Goal: Complete application form

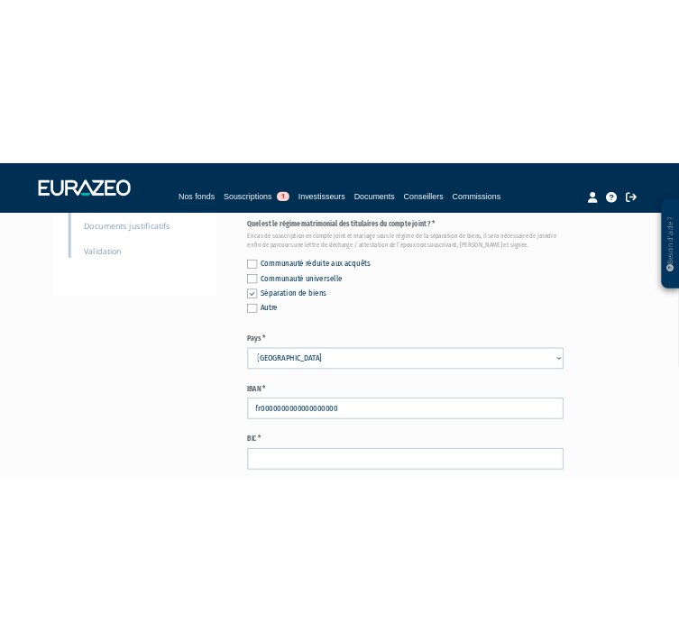
scroll to position [591, 0]
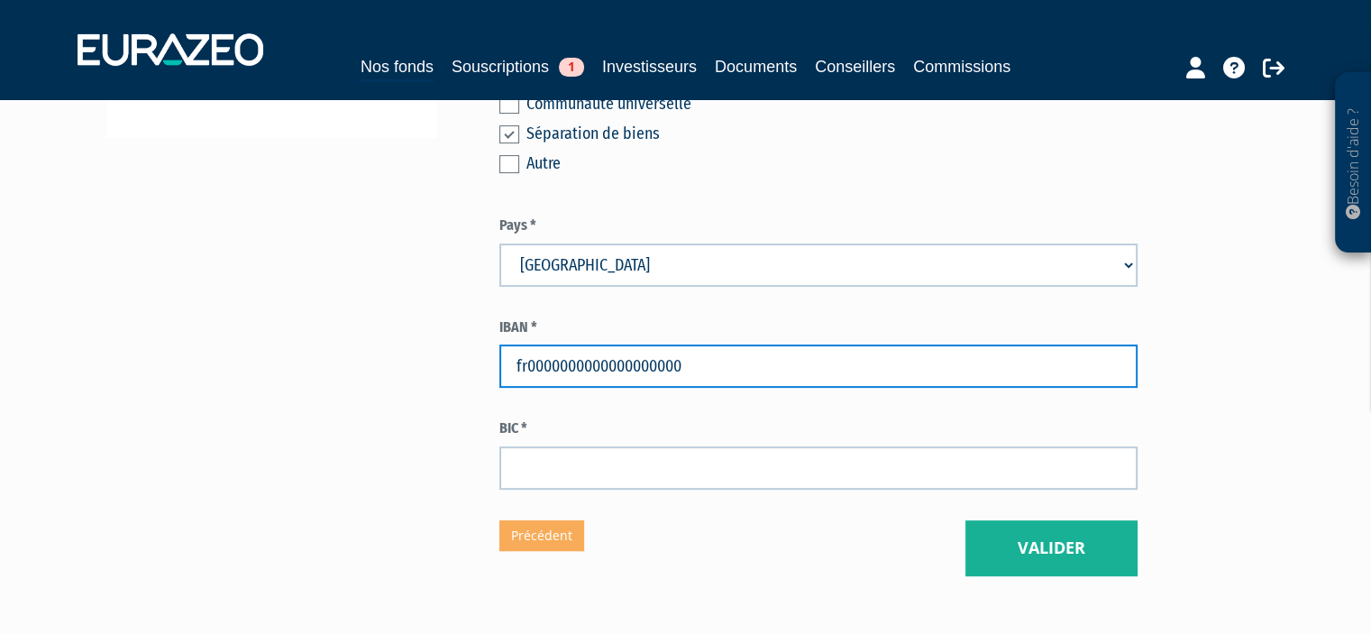
click at [685, 360] on input "fr0000000000000000000" at bounding box center [818, 365] width 638 height 43
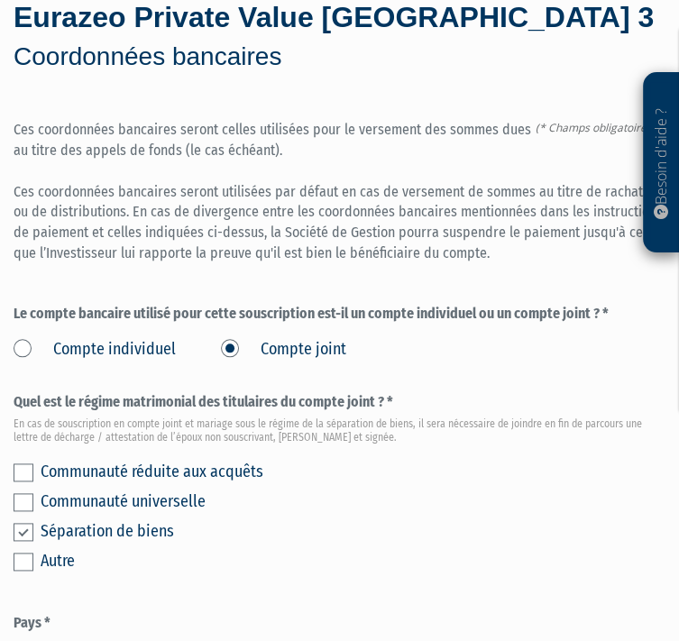
scroll to position [914, 0]
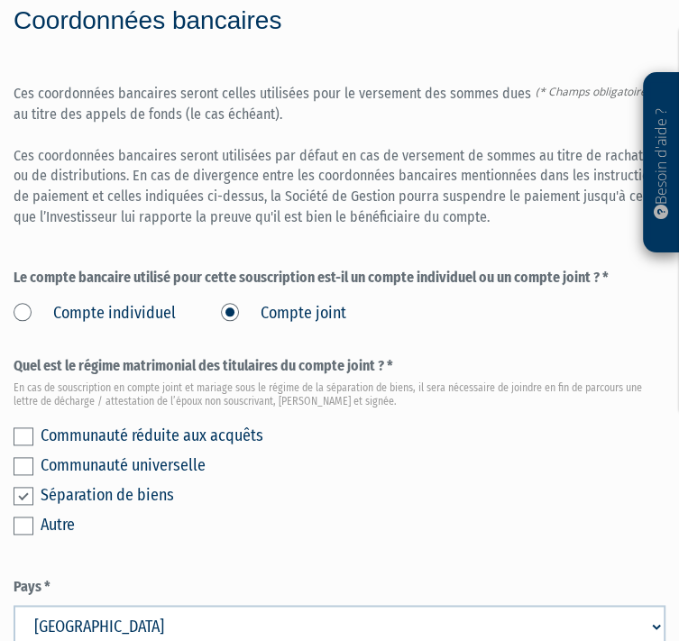
type input "[FINANCIAL_ID]"
click at [366, 600] on form "(* Champs obligatoires) Ces coordonnées bancaires seront celles utilisées pour …" at bounding box center [340, 468] width 652 height 768
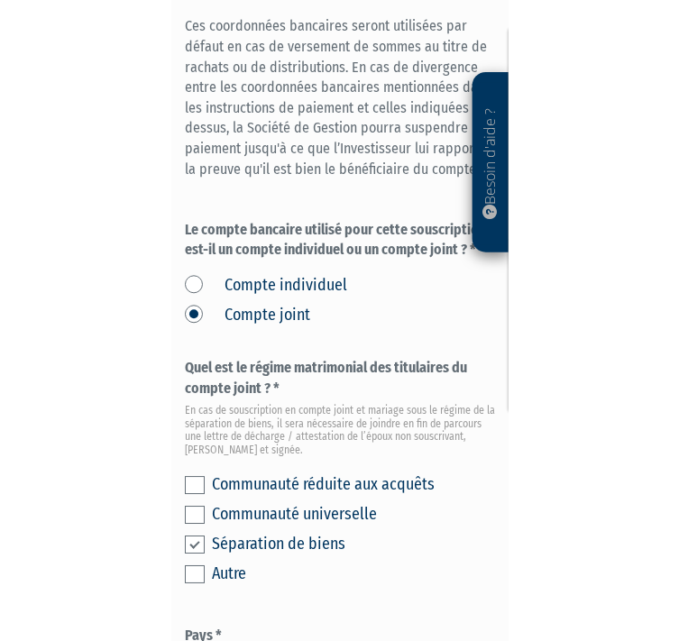
scroll to position [1085, 0]
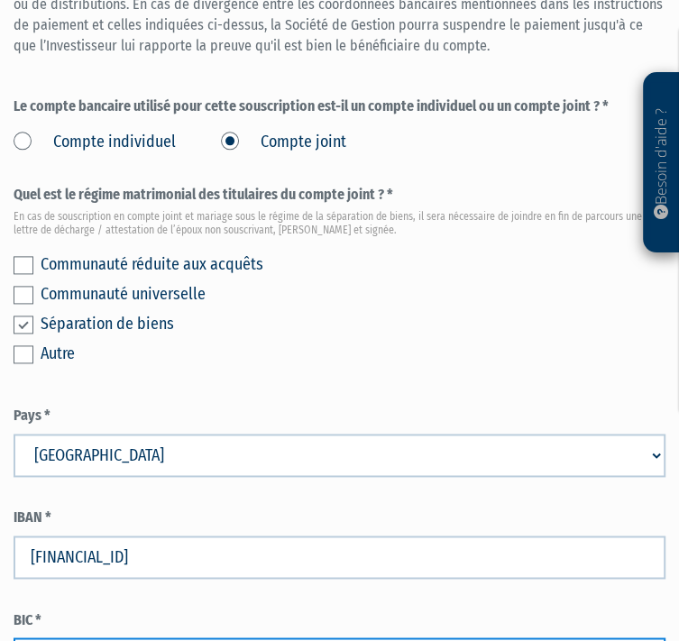
type input "G"
type input "s"
type input "[SWIFT_CODE]"
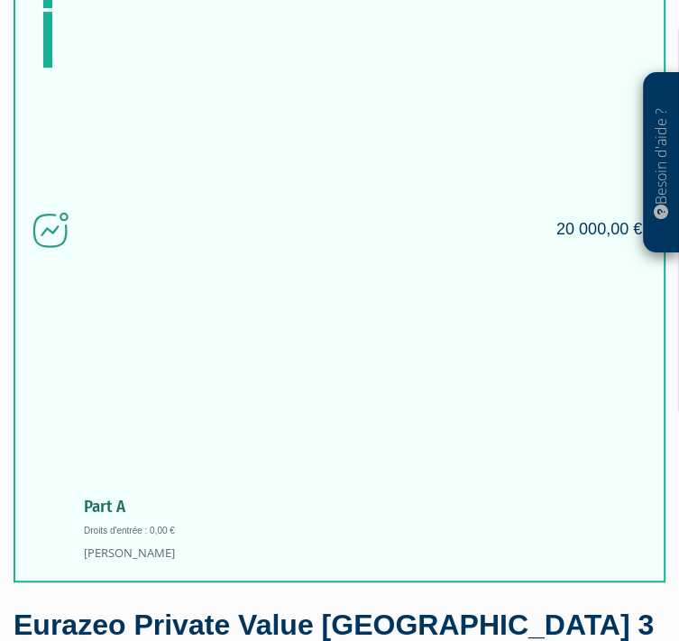
scroll to position [317, 0]
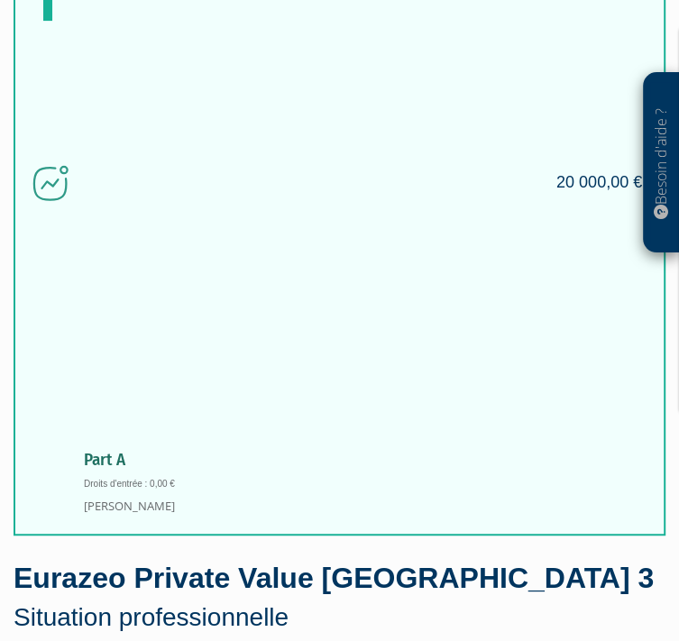
click at [0, 0] on input "actif(ve)" at bounding box center [0, 0] width 0 height 0
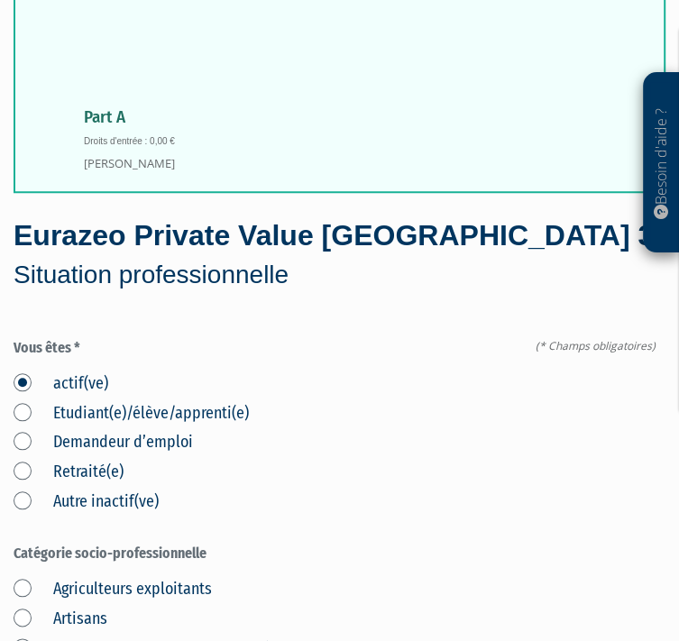
scroll to position [663, 0]
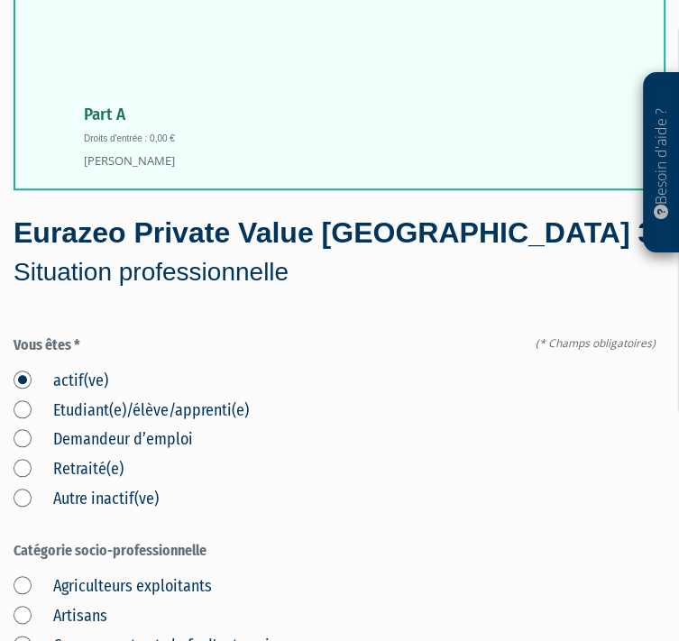
click at [285, 635] on label "Commerçants et chefs d'entreprise" at bounding box center [149, 646] width 271 height 23
click at [0, 0] on d\'entreprise "Commerçants et chefs d'entreprise" at bounding box center [0, 0] width 0 height 0
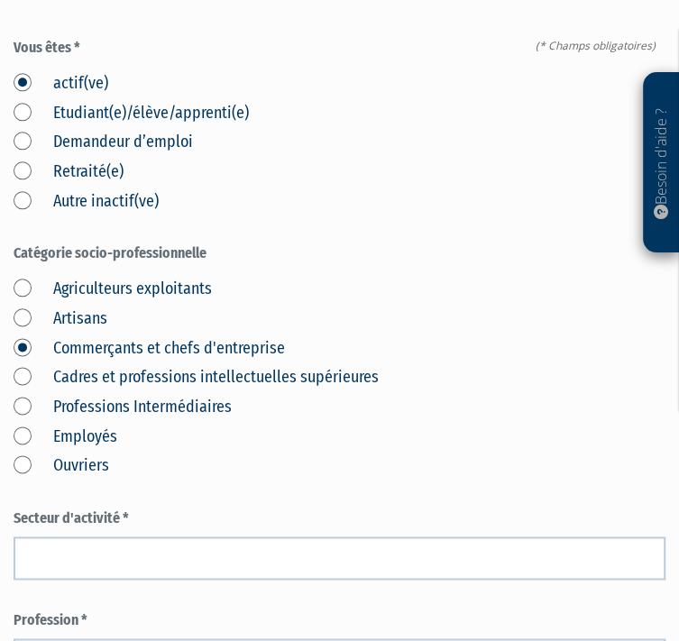
scroll to position [975, 0]
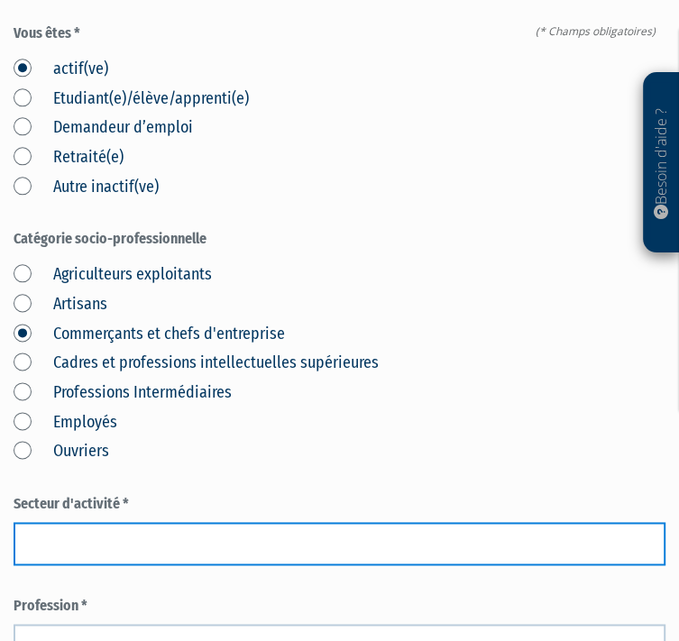
click at [346, 522] on input "text" at bounding box center [340, 543] width 652 height 43
type input "D"
type input "MEDICAL"
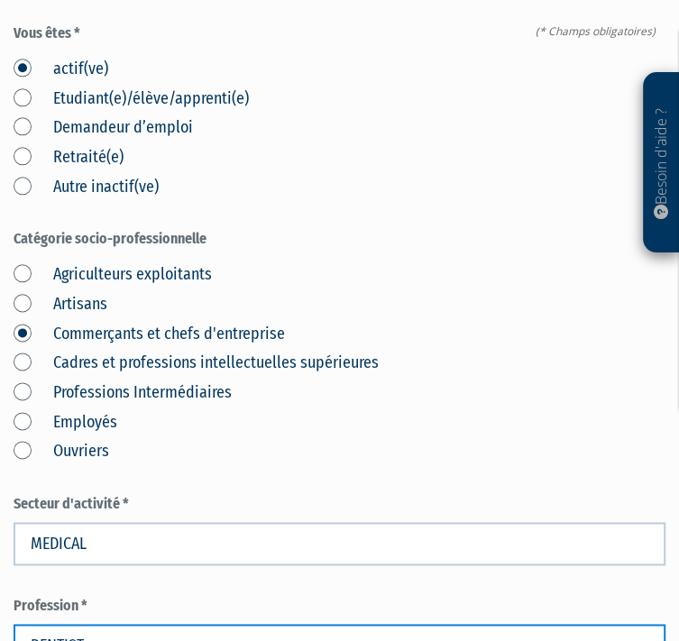
type input "DENTISTE"
type input "R"
type input "CHIRURGIEN DENTISTE"
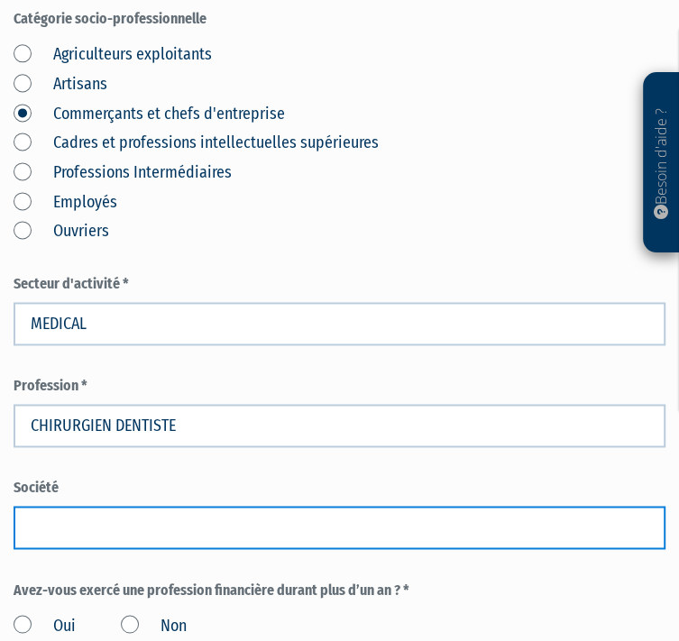
scroll to position [1198, 0]
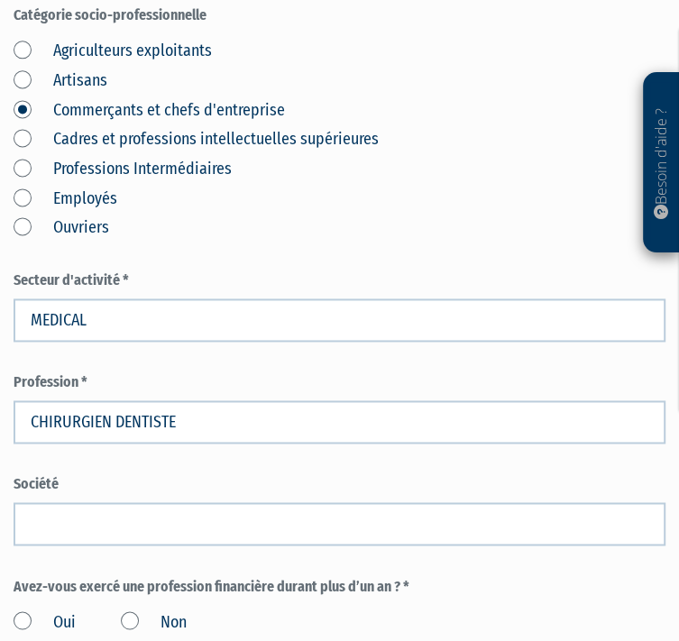
click at [187, 610] on label "Non" at bounding box center [154, 621] width 66 height 23
click at [0, 0] on input "Non" at bounding box center [0, 0] width 0 height 0
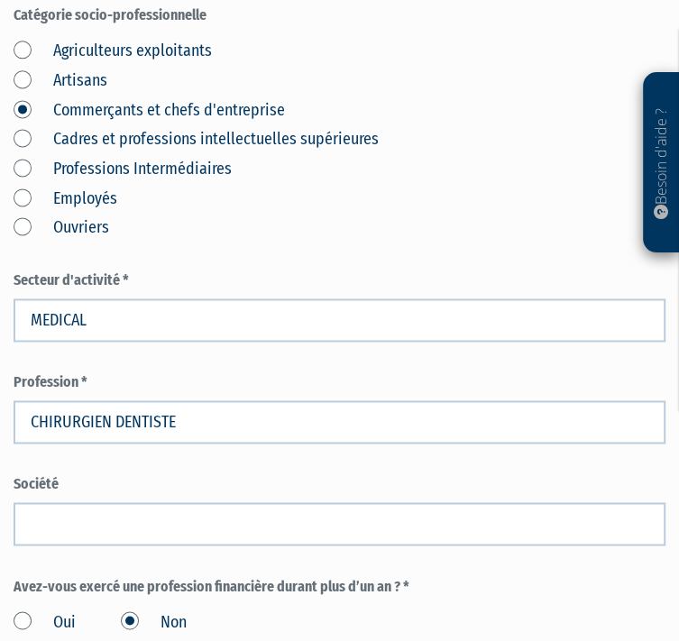
click at [0, 0] on input "Non" at bounding box center [0, 0] width 0 height 0
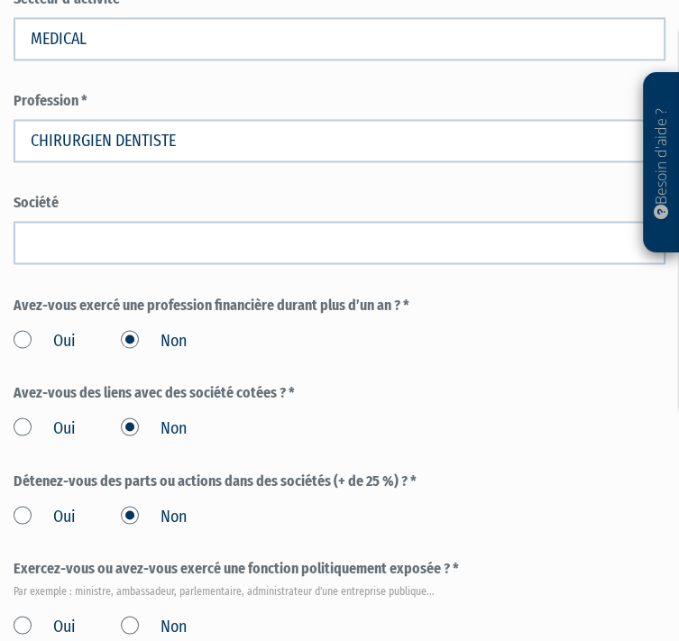
scroll to position [1481, 0]
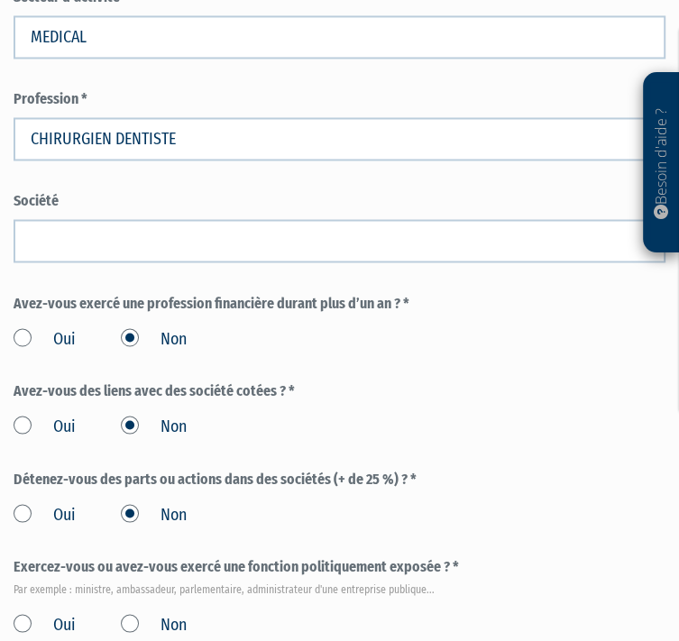
click at [419, 607] on div "Oui Non" at bounding box center [340, 622] width 652 height 30
click at [187, 613] on label "Non" at bounding box center [154, 624] width 66 height 23
click at [0, 0] on input "Non" at bounding box center [0, 0] width 0 height 0
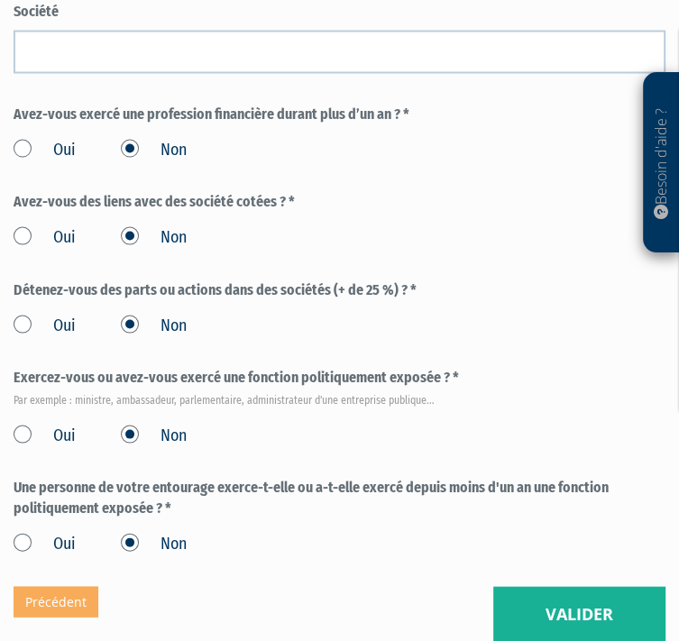
scroll to position [1738, 0]
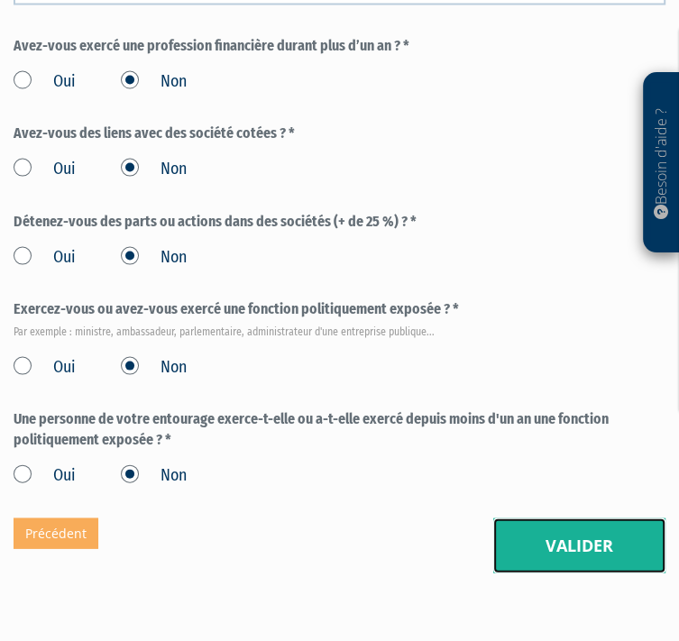
click at [642, 518] on button "Valider" at bounding box center [579, 546] width 172 height 56
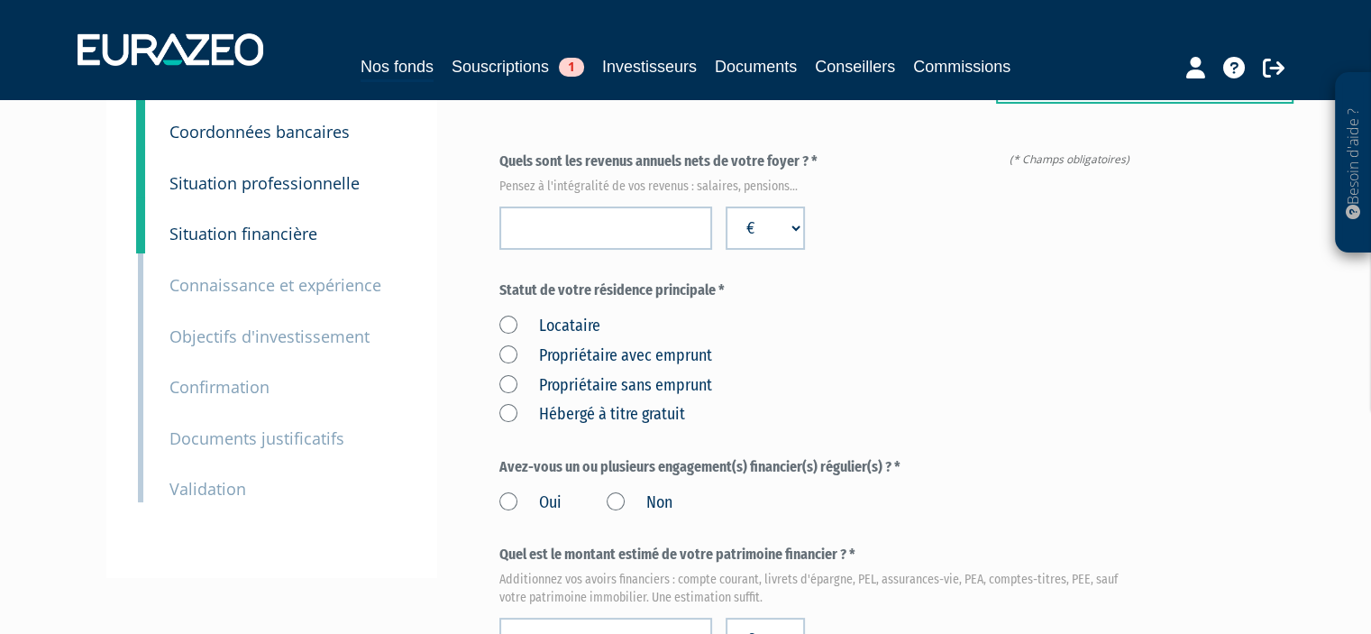
scroll to position [222, 0]
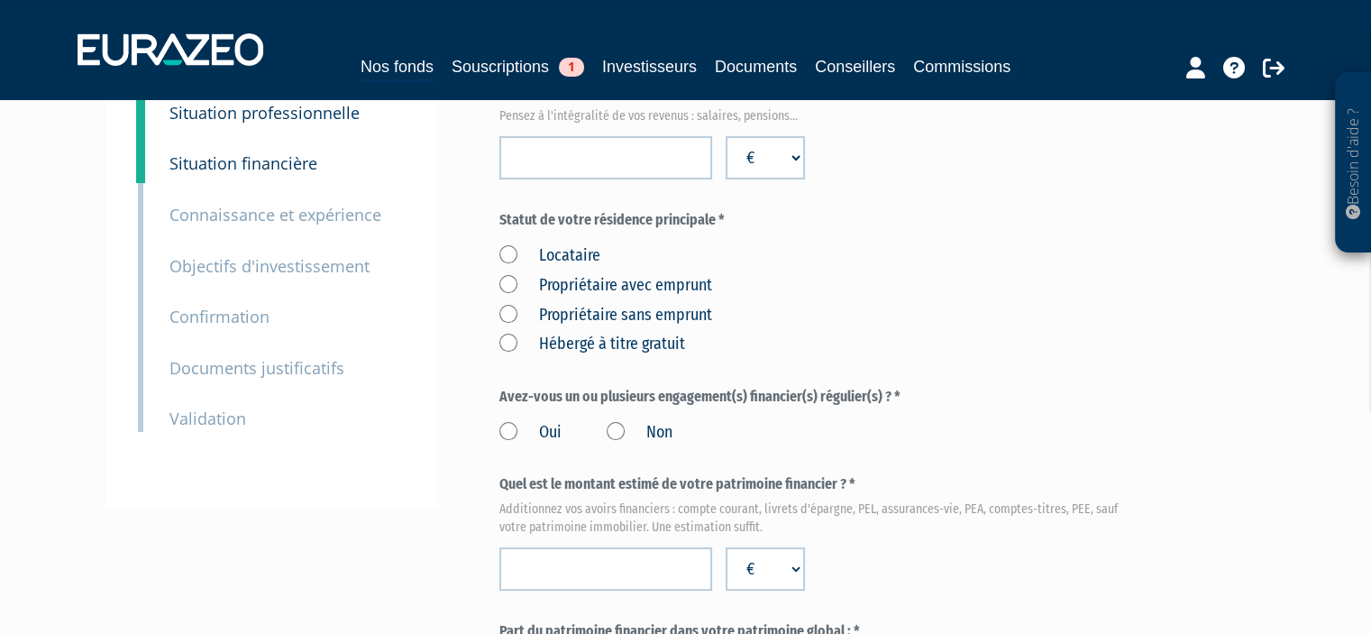
click at [501, 285] on label "Propriétaire avec emprunt" at bounding box center [605, 285] width 213 height 23
click at [0, 0] on emprunt "Propriétaire avec emprunt" at bounding box center [0, 0] width 0 height 0
click at [508, 426] on label "Oui" at bounding box center [530, 432] width 62 height 23
click at [0, 0] on input "Oui" at bounding box center [0, 0] width 0 height 0
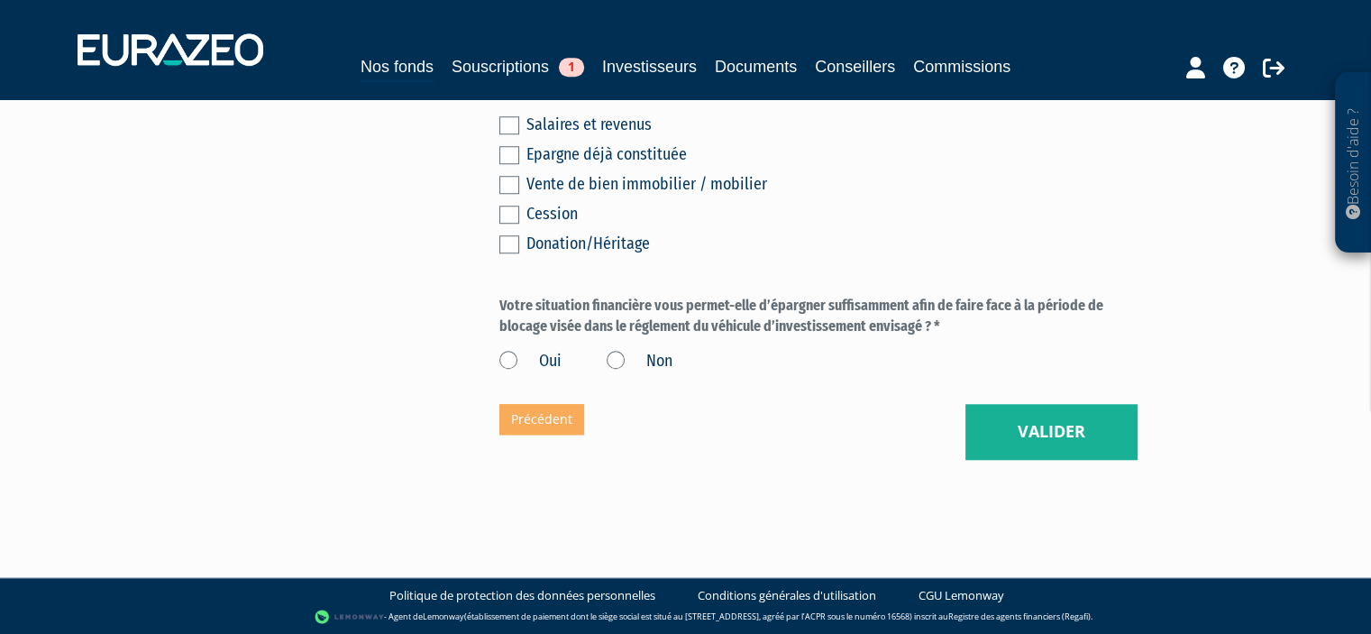
scroll to position [1464, 0]
click at [512, 357] on label "Oui" at bounding box center [530, 361] width 62 height 23
click at [0, 0] on input "Oui" at bounding box center [0, 0] width 0 height 0
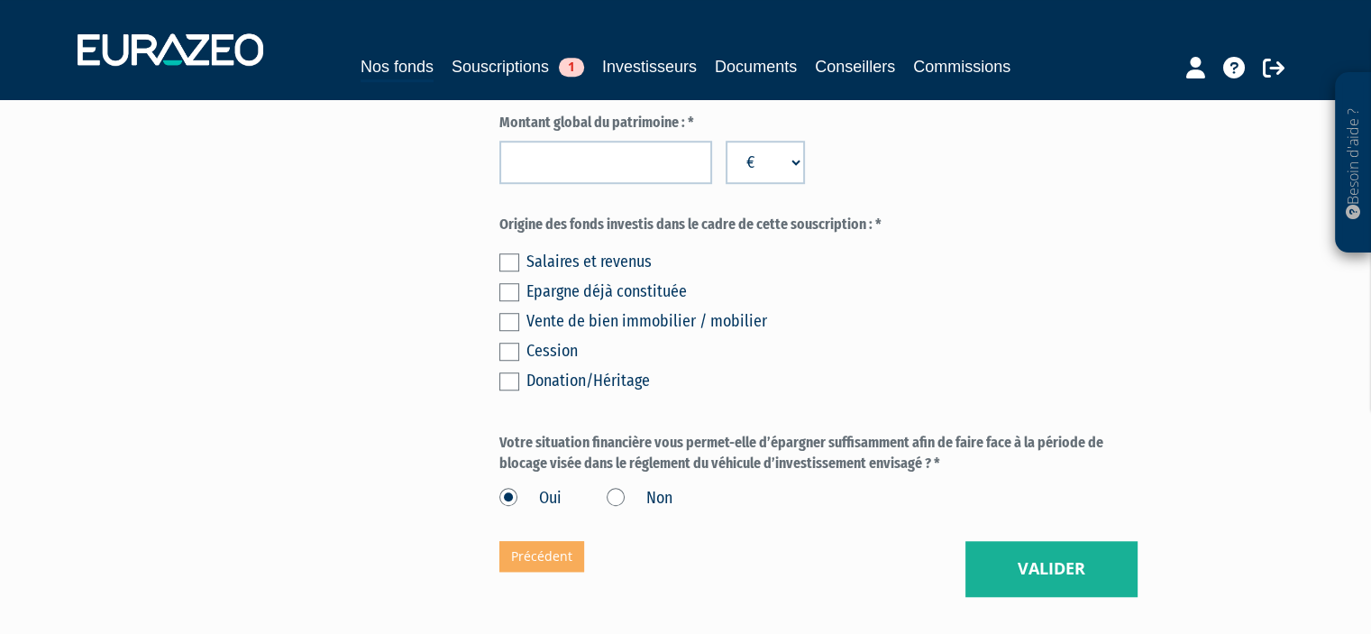
scroll to position [1326, 0]
click at [511, 265] on label at bounding box center [509, 263] width 20 height 18
click at [0, 0] on input "checkbox" at bounding box center [0, 0] width 0 height 0
click at [506, 295] on label at bounding box center [509, 293] width 20 height 18
click at [0, 0] on input "checkbox" at bounding box center [0, 0] width 0 height 0
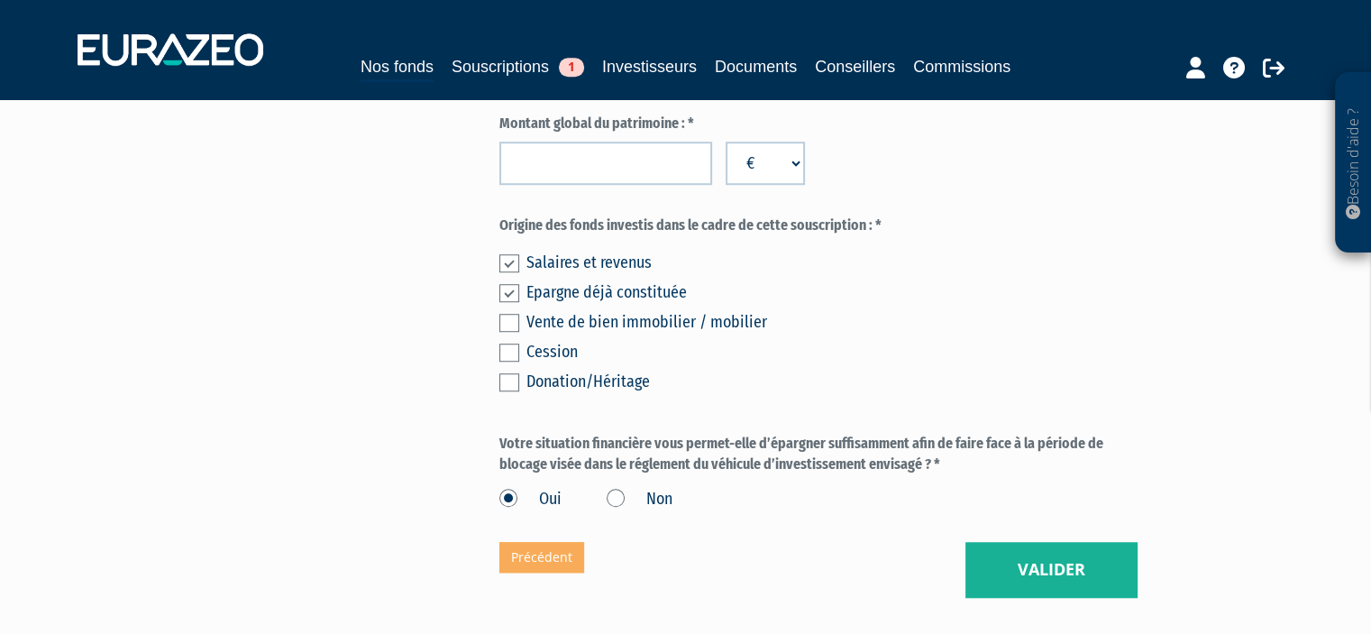
click at [508, 290] on label at bounding box center [509, 293] width 20 height 18
click at [0, 0] on input "checkbox" at bounding box center [0, 0] width 0 height 0
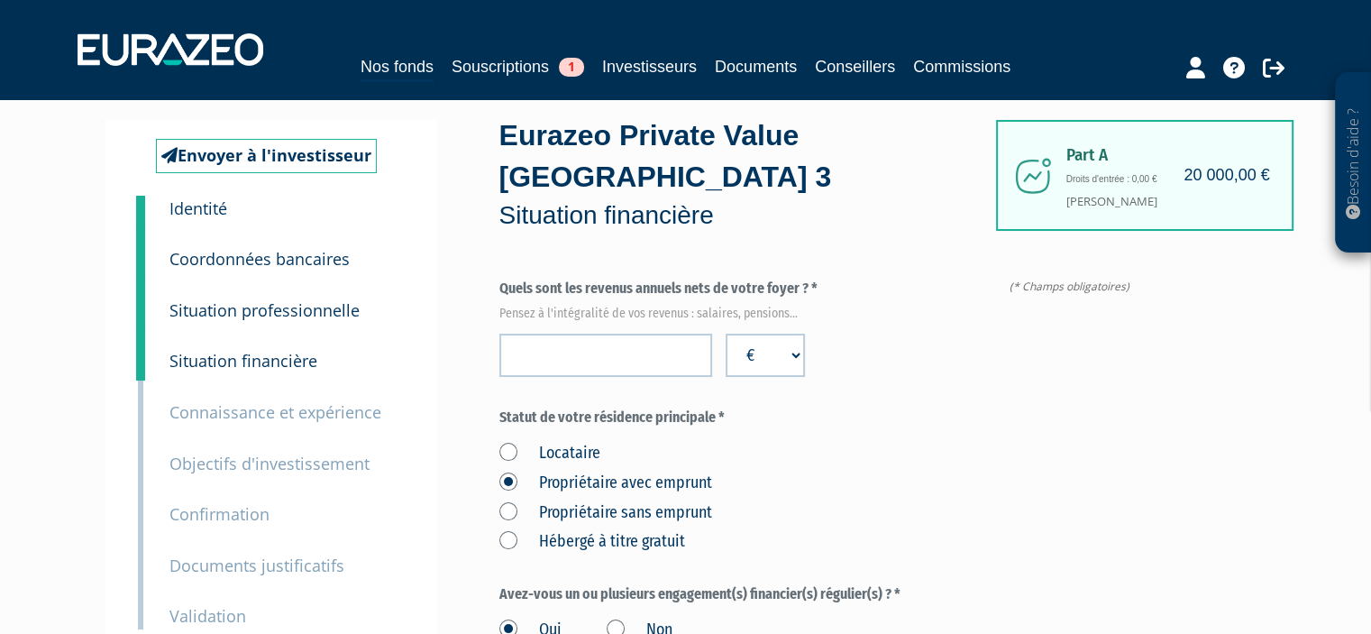
scroll to position [25, 0]
